Goal: Task Accomplishment & Management: Use online tool/utility

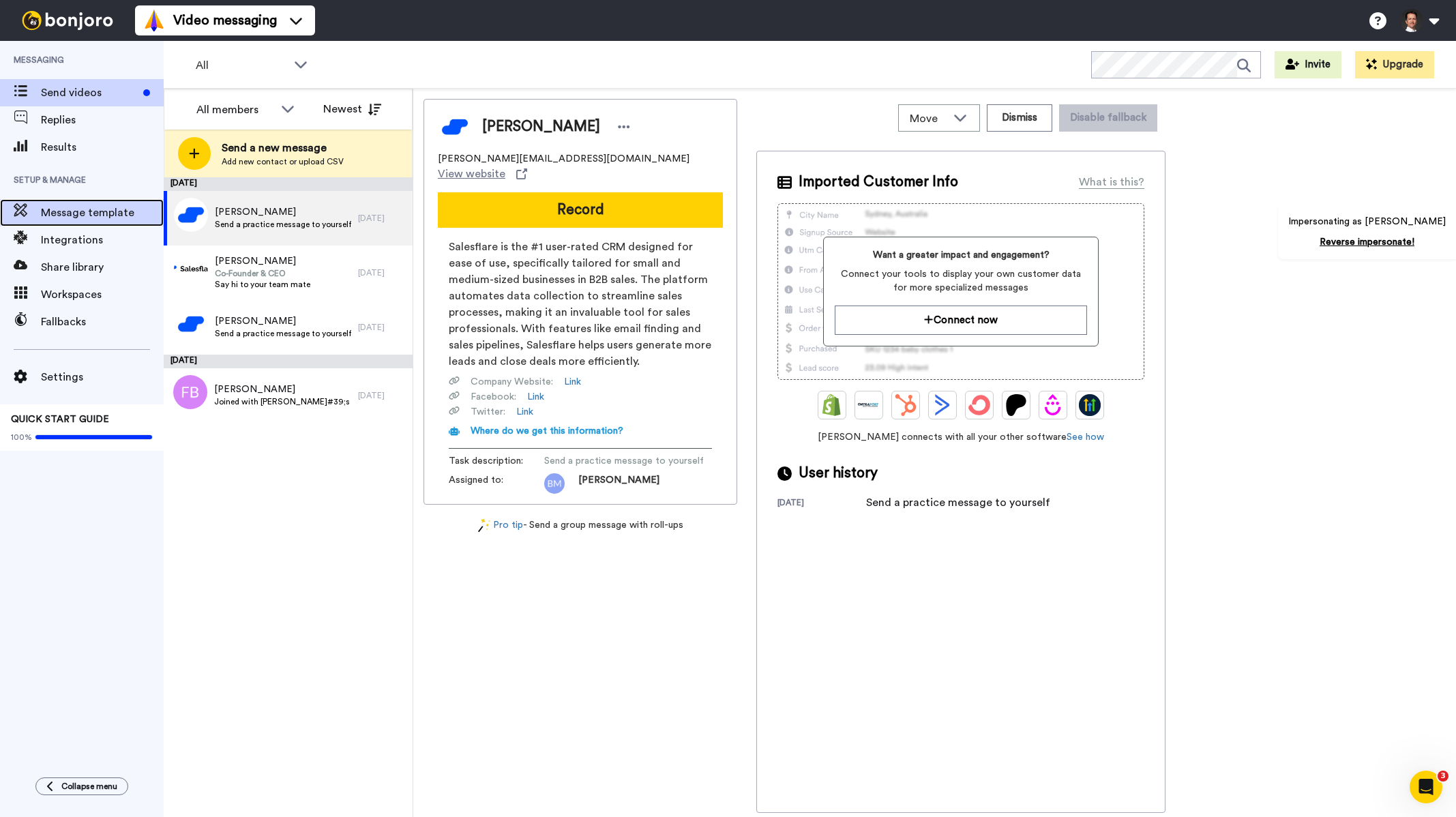
click at [77, 212] on span "Message template" at bounding box center [102, 213] width 123 height 17
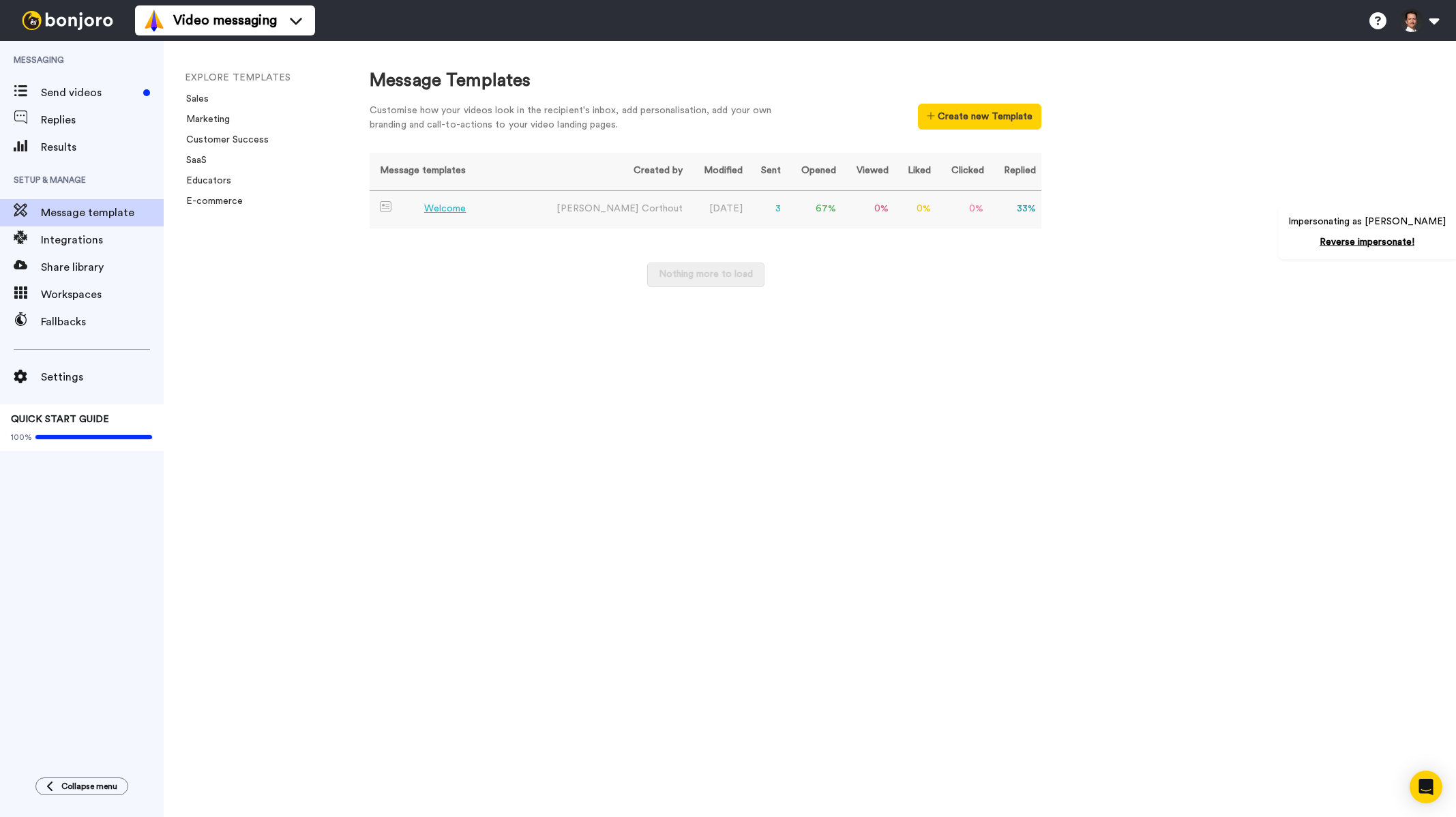
click at [547, 215] on td "[PERSON_NAME]" at bounding box center [610, 209] width 155 height 38
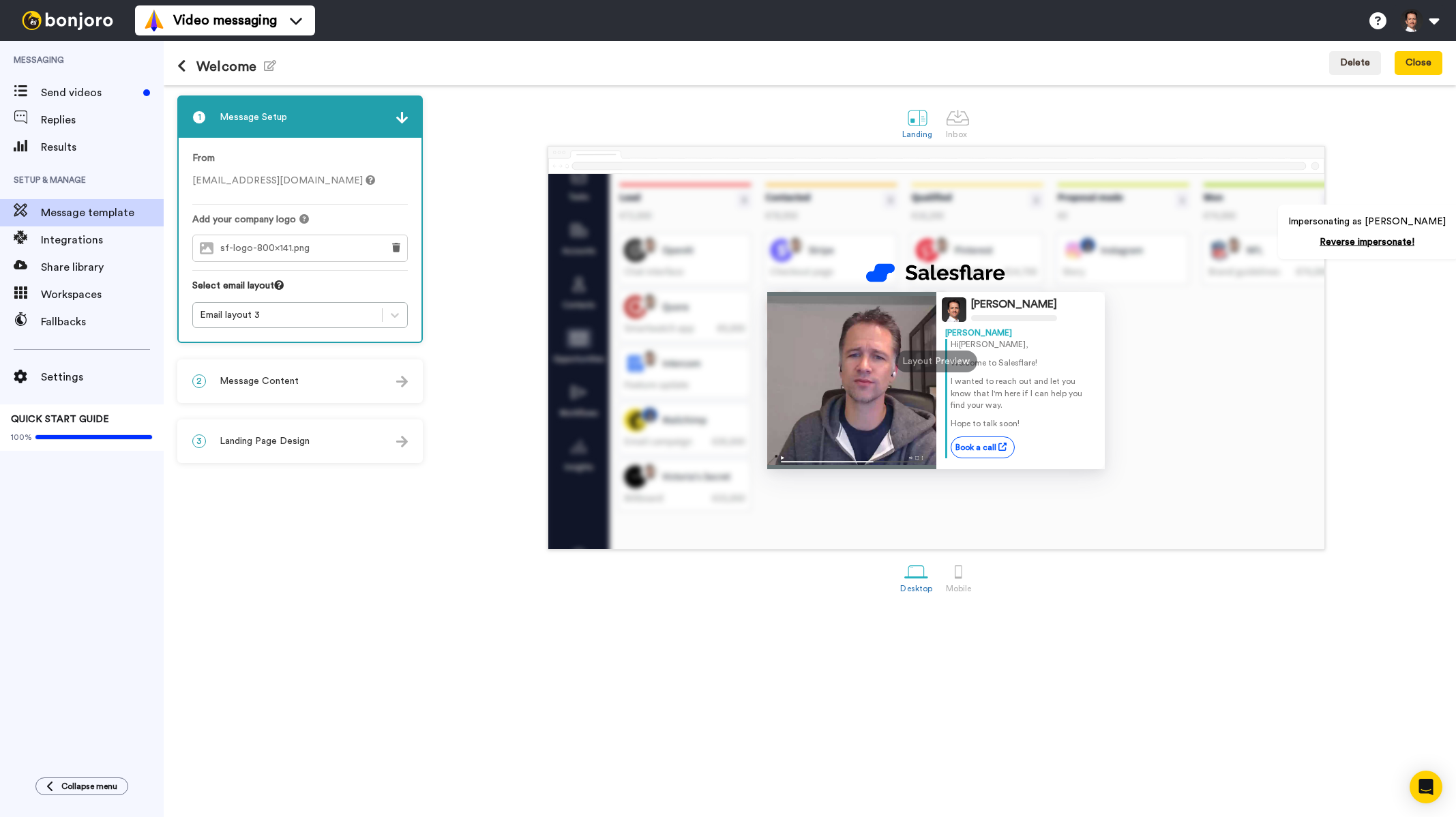
click at [284, 389] on div "2 Message Content" at bounding box center [299, 381] width 243 height 41
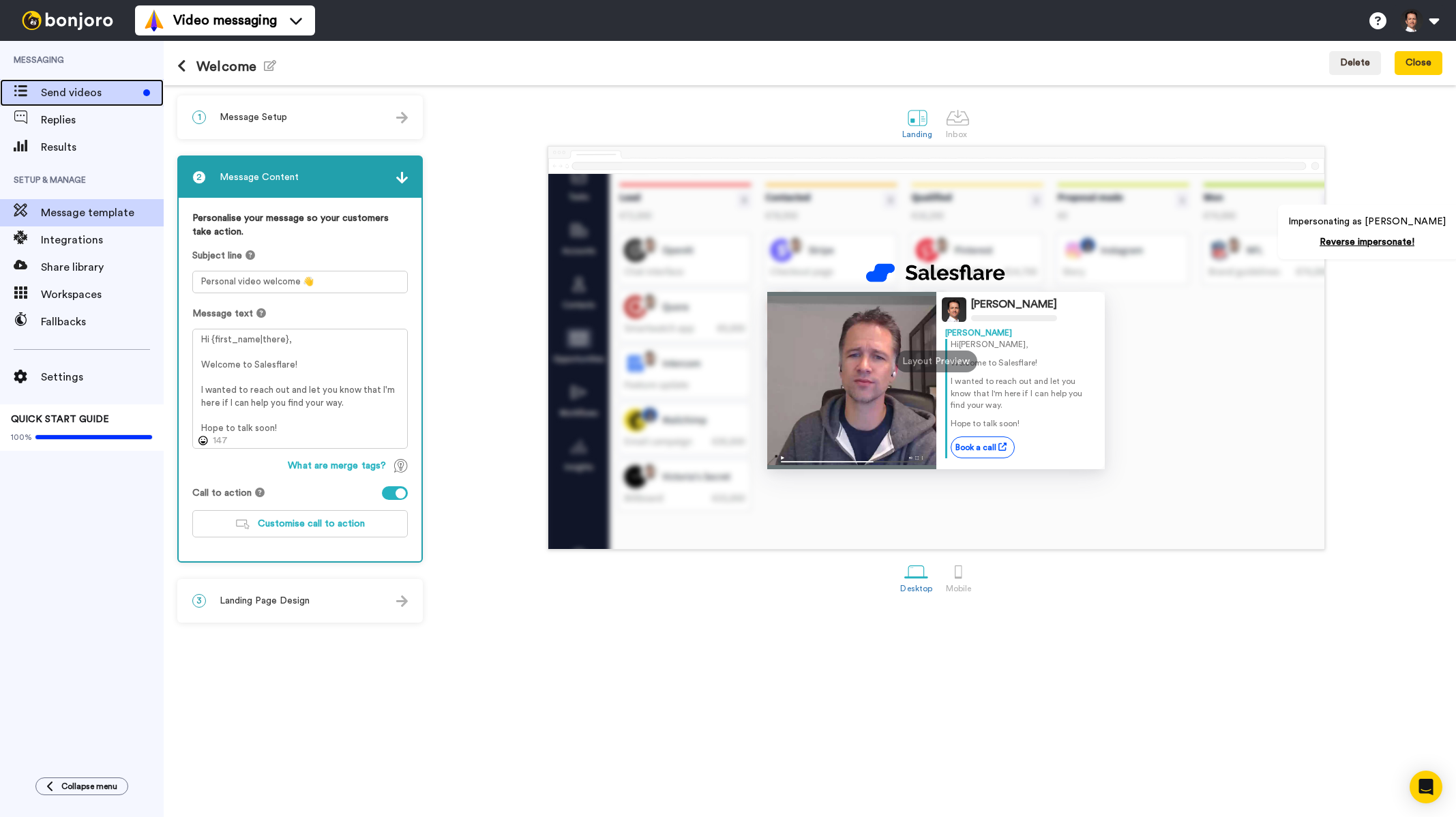
click at [96, 83] on div "Send videos" at bounding box center [81, 92] width 163 height 27
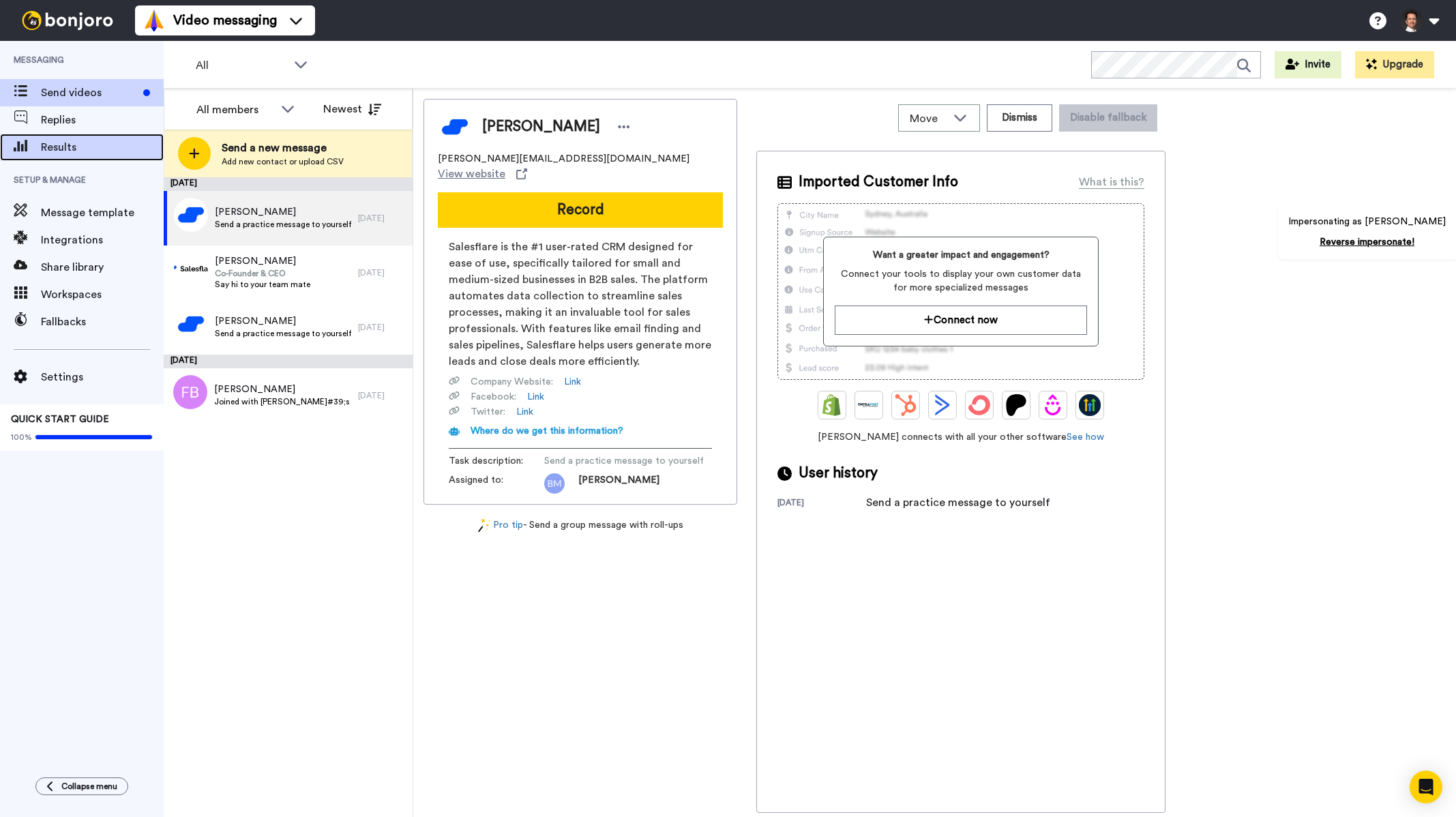
click at [86, 140] on span "Results" at bounding box center [102, 147] width 123 height 17
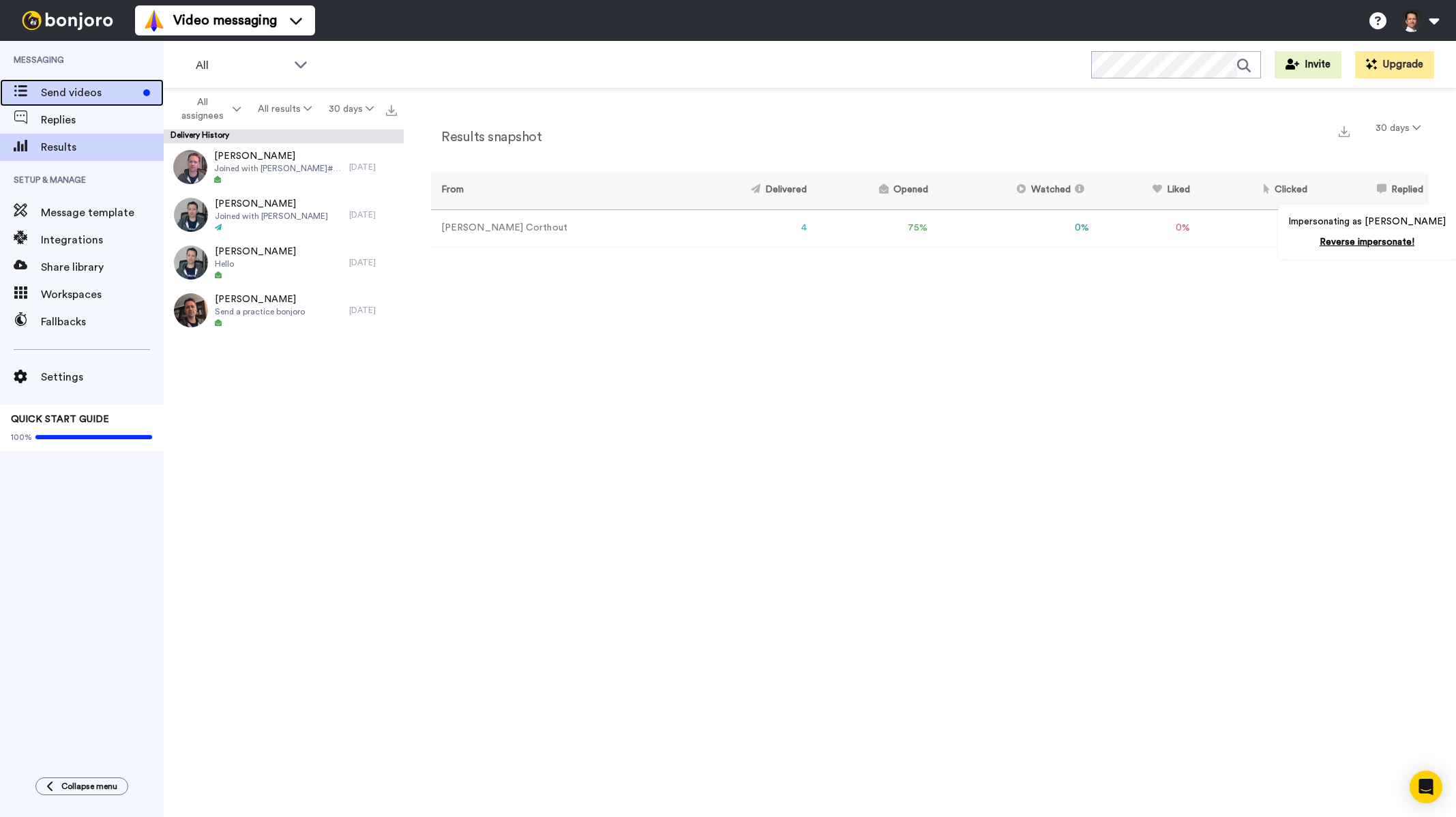
click at [83, 92] on span "Send videos" at bounding box center [89, 92] width 97 height 17
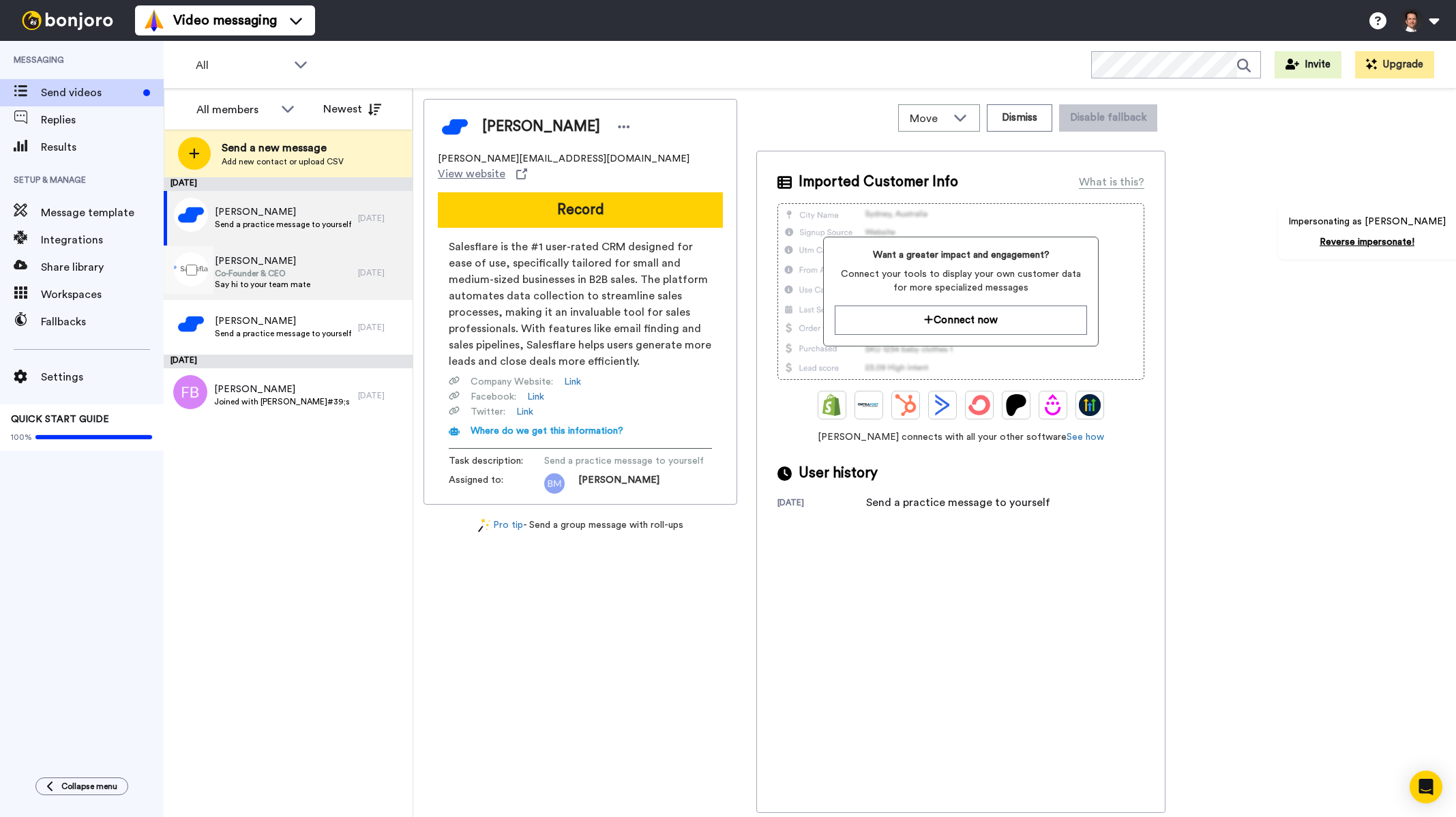
click at [311, 258] on div "[PERSON_NAME] Co-Founder & CEO Say hi to your team mate" at bounding box center [260, 272] width 194 height 54
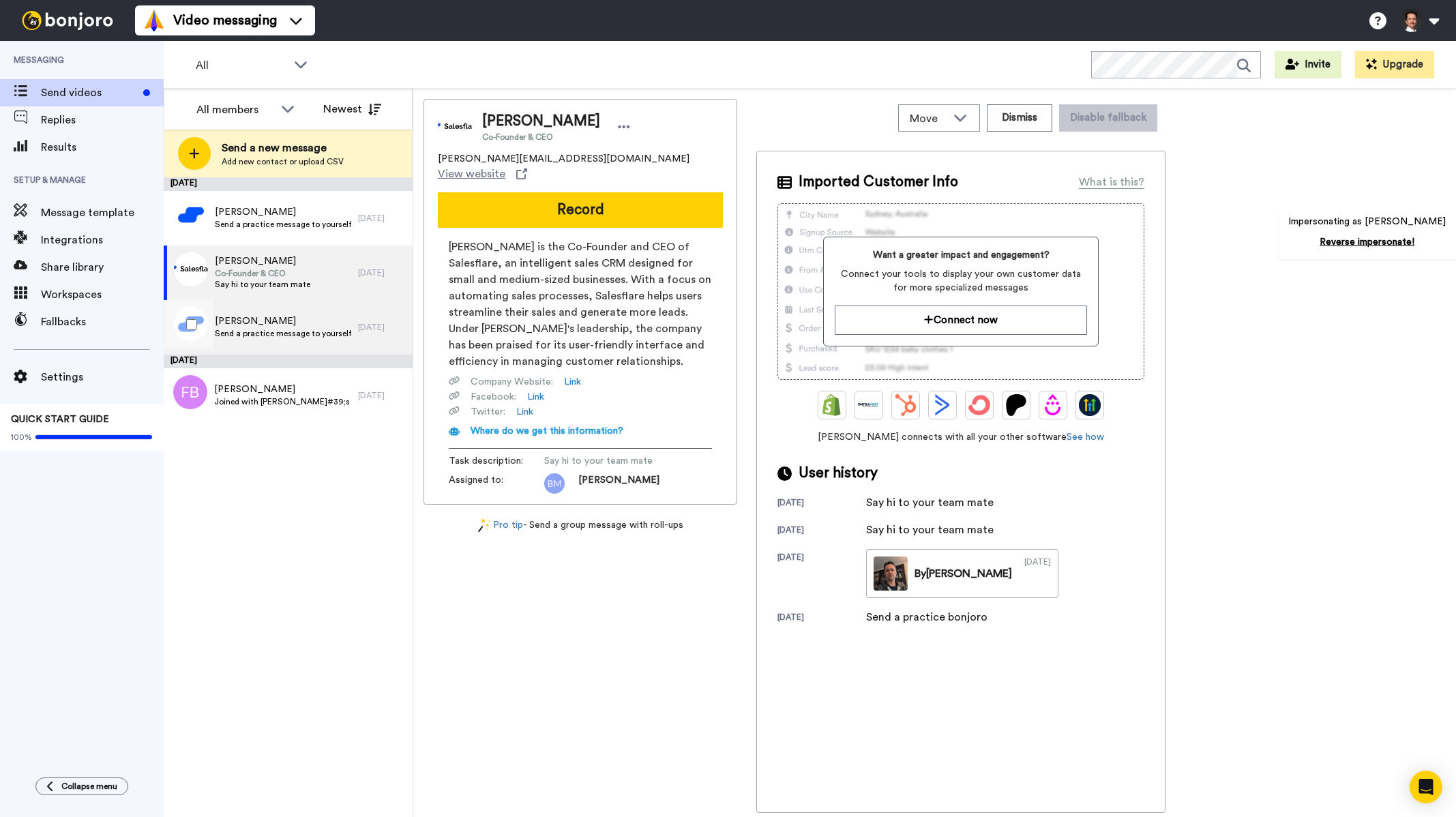
click at [311, 335] on span "Send a practice message to yourself" at bounding box center [283, 334] width 136 height 11
